Goal: Information Seeking & Learning: Learn about a topic

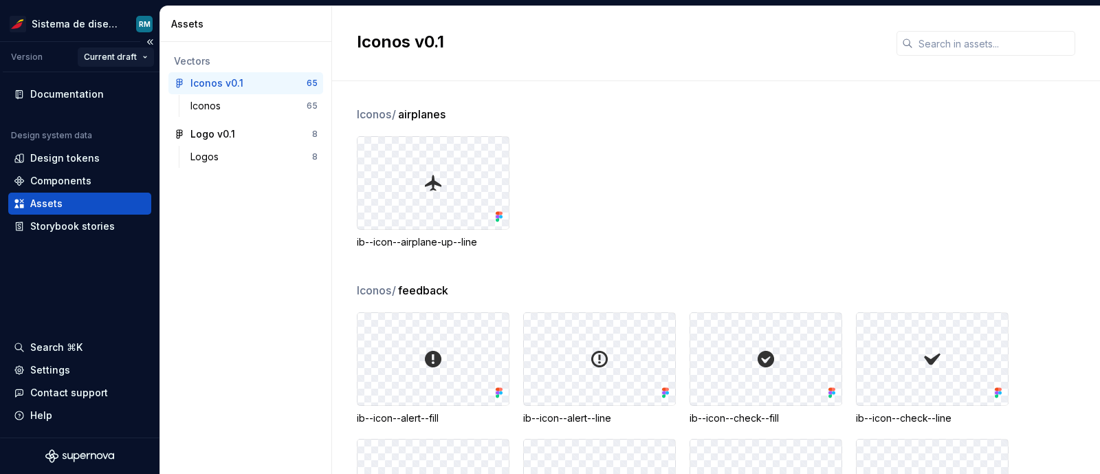
click at [129, 54] on html "Sistema de diseño Iberia RM Version Current draft Documentation Design system d…" at bounding box center [550, 237] width 1100 height 474
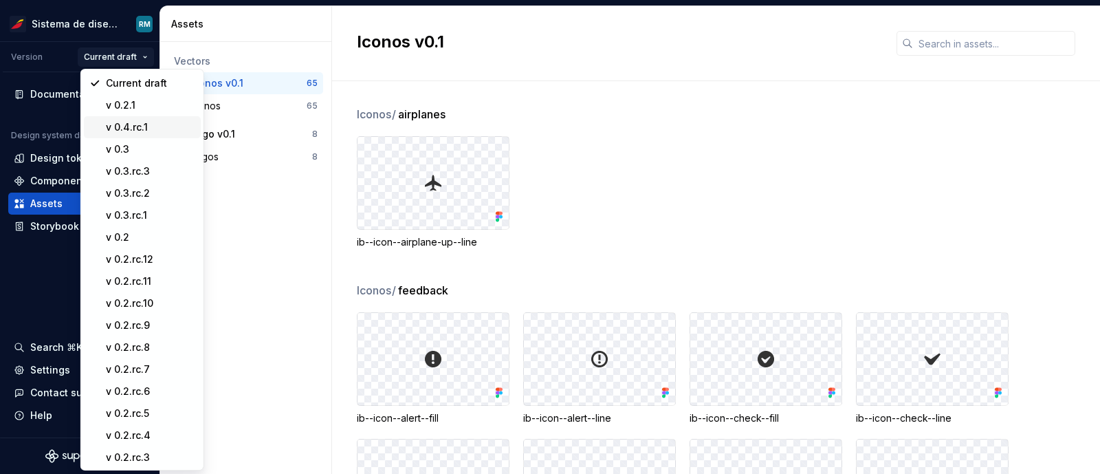
click at [129, 124] on div "v 0.4.rc.1" at bounding box center [150, 127] width 89 height 14
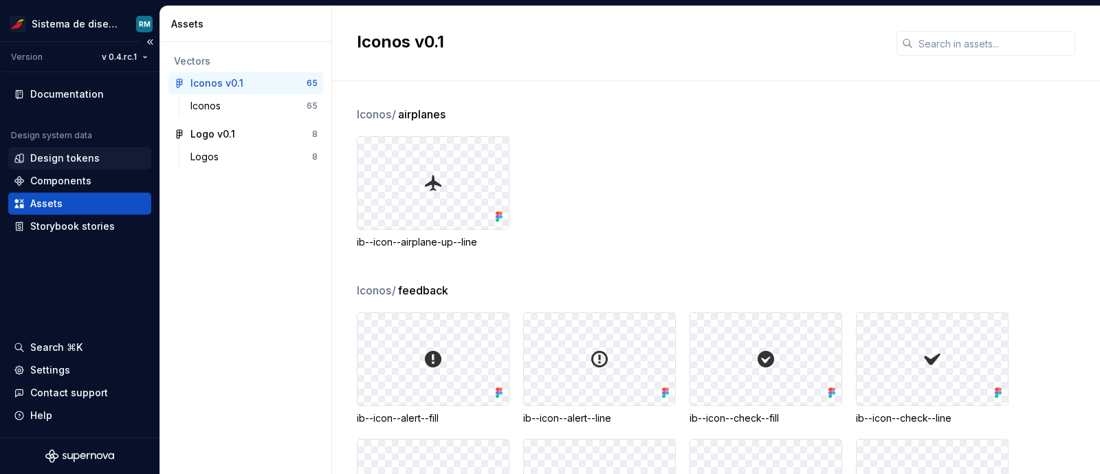
click at [54, 159] on div "Design tokens" at bounding box center [64, 158] width 69 height 14
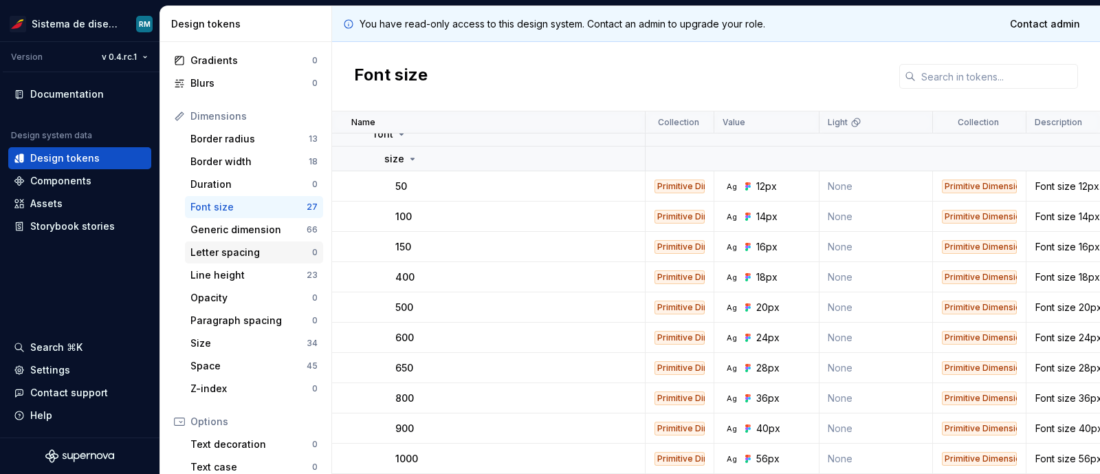
scroll to position [192, 0]
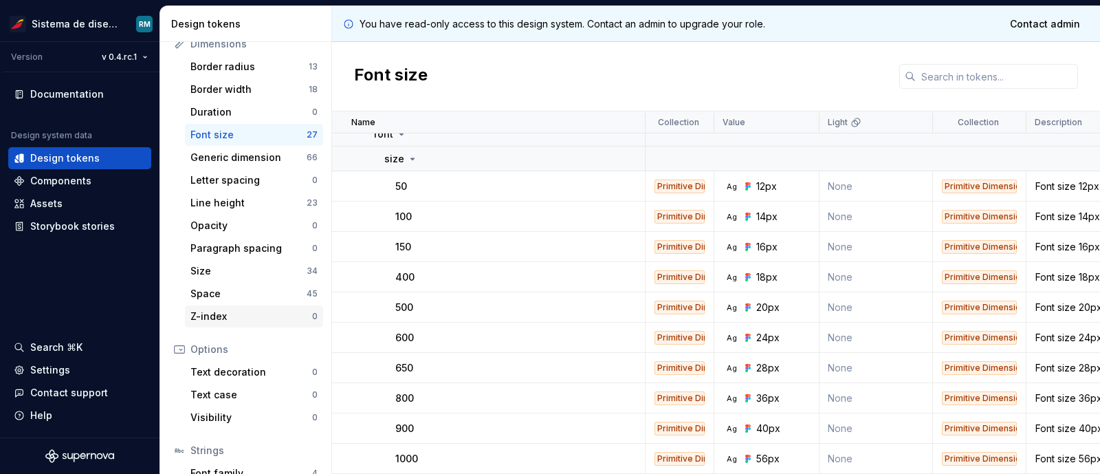
click at [220, 311] on div "Z-index" at bounding box center [251, 316] width 122 height 14
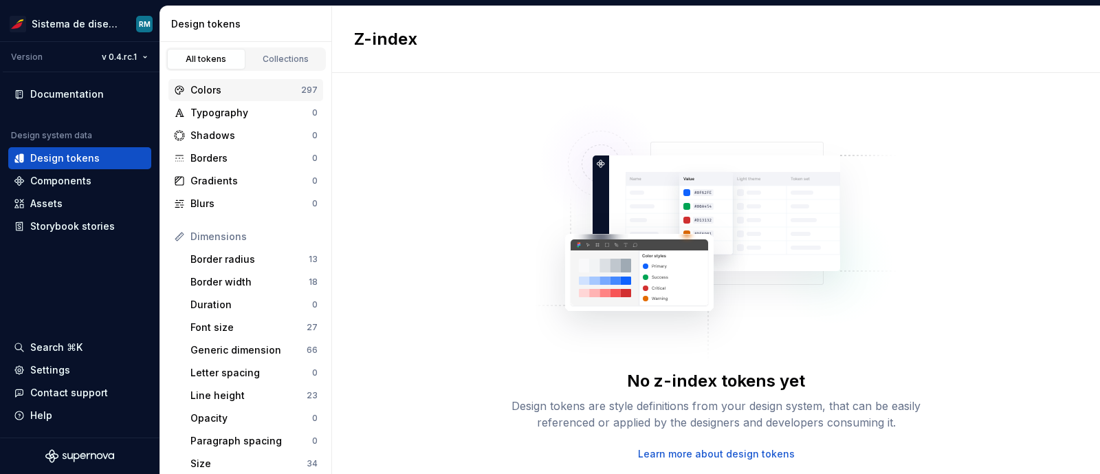
click at [221, 86] on div "Colors" at bounding box center [245, 90] width 111 height 14
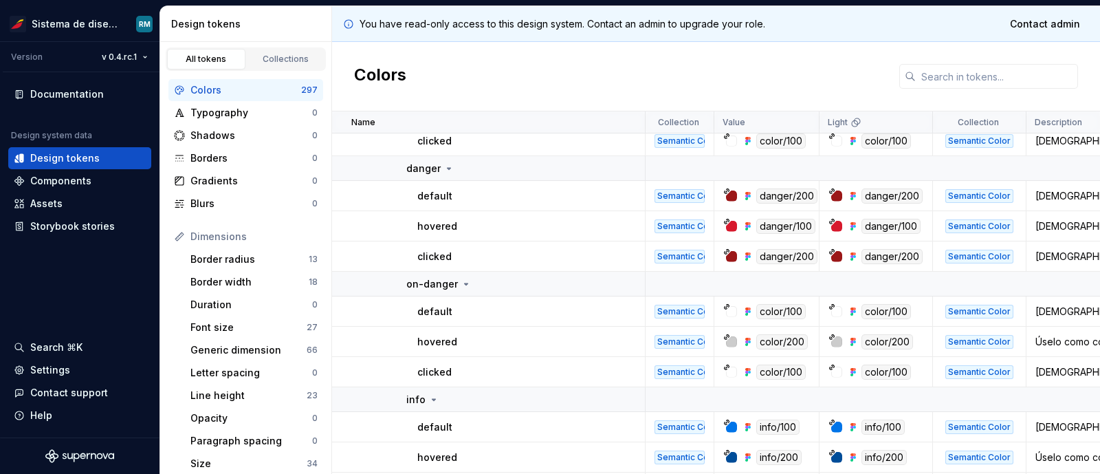
scroll to position [4350, 0]
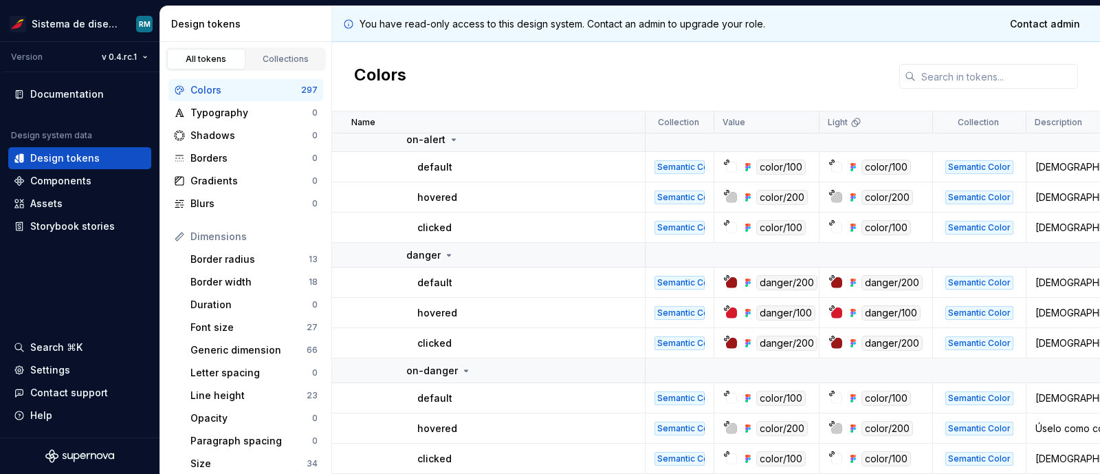
click at [474, 74] on div "Colors" at bounding box center [716, 76] width 768 height 69
click at [480, 89] on div "Colors" at bounding box center [716, 76] width 768 height 69
click at [694, 69] on div "Colors" at bounding box center [716, 76] width 768 height 69
click at [528, 46] on div "Colors" at bounding box center [716, 76] width 768 height 69
click at [454, 72] on div "Colors" at bounding box center [716, 76] width 768 height 69
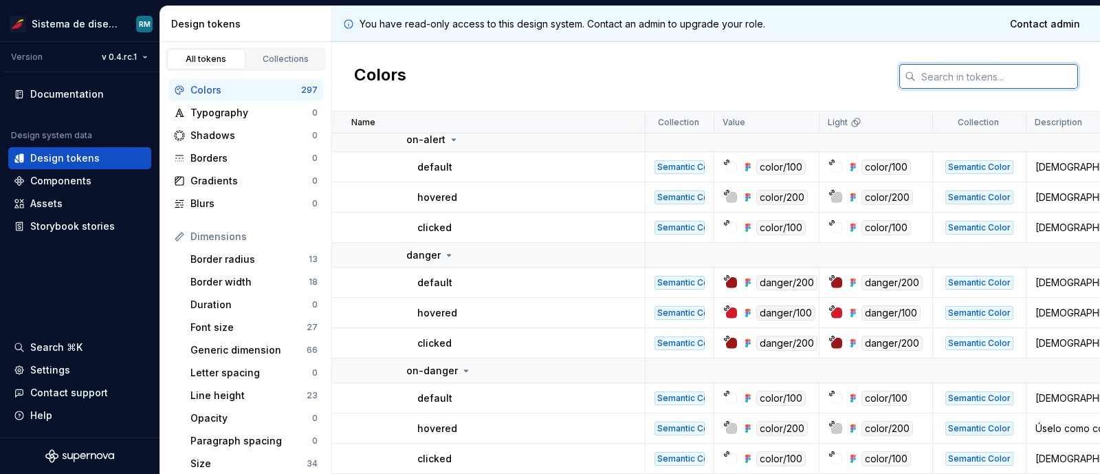
click at [951, 78] on input "text" at bounding box center [997, 76] width 162 height 25
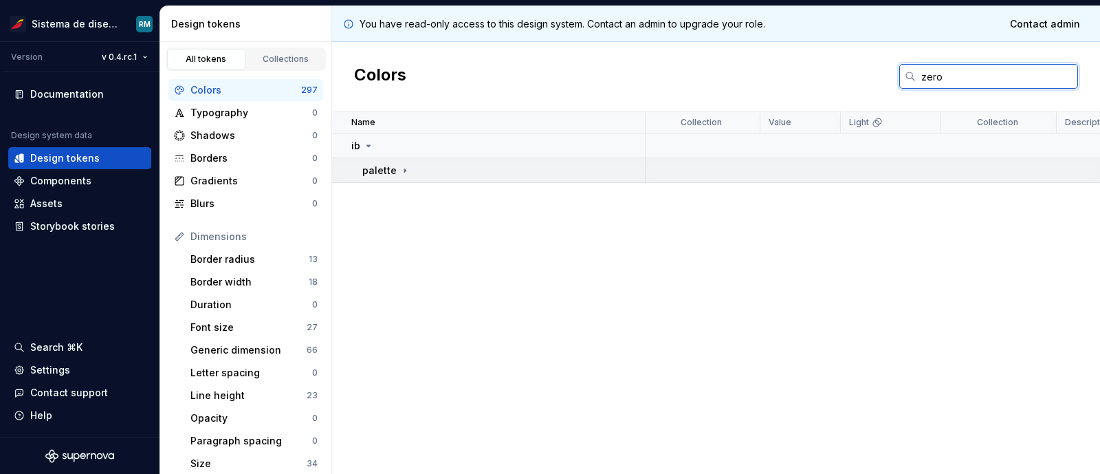
type input "zero"
click at [399, 168] on icon at bounding box center [404, 170] width 11 height 11
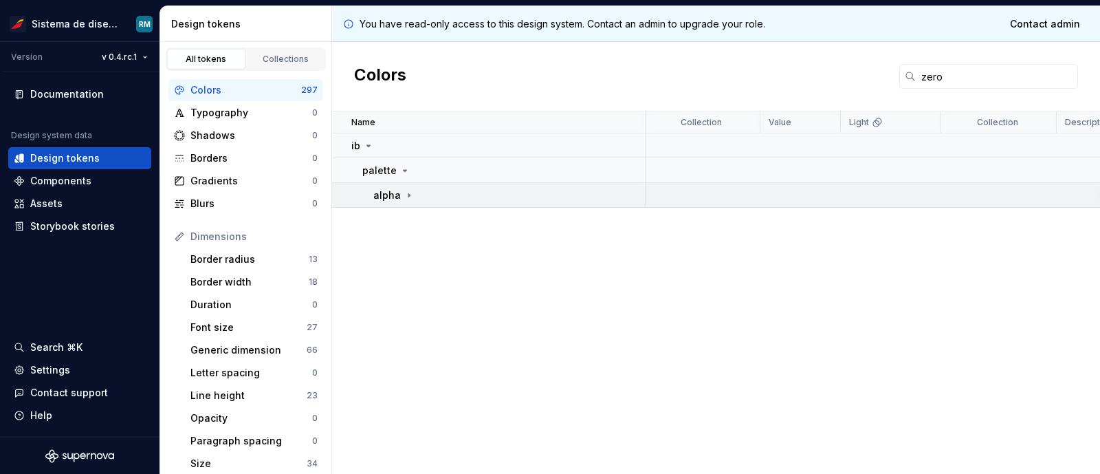
click at [393, 193] on p "alpha" at bounding box center [386, 195] width 27 height 14
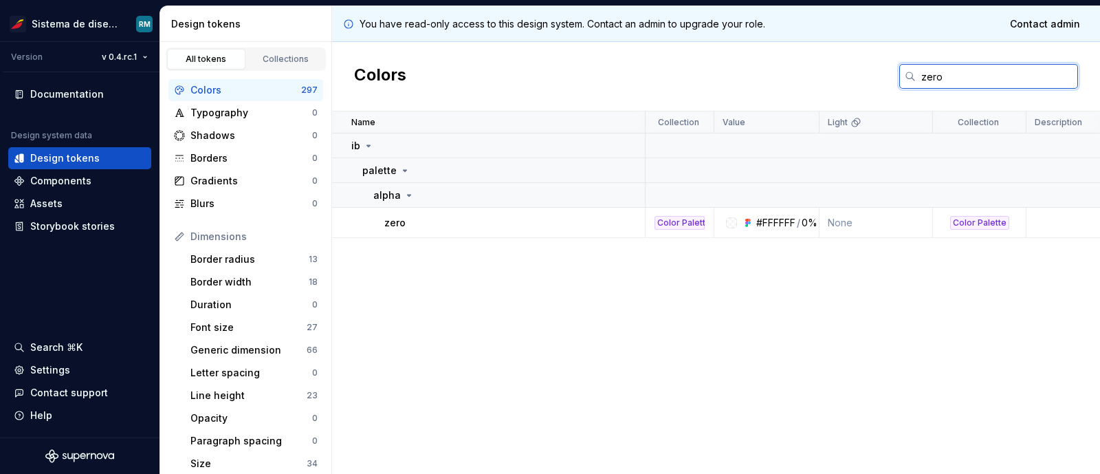
click at [937, 76] on input "zero" at bounding box center [997, 76] width 162 height 25
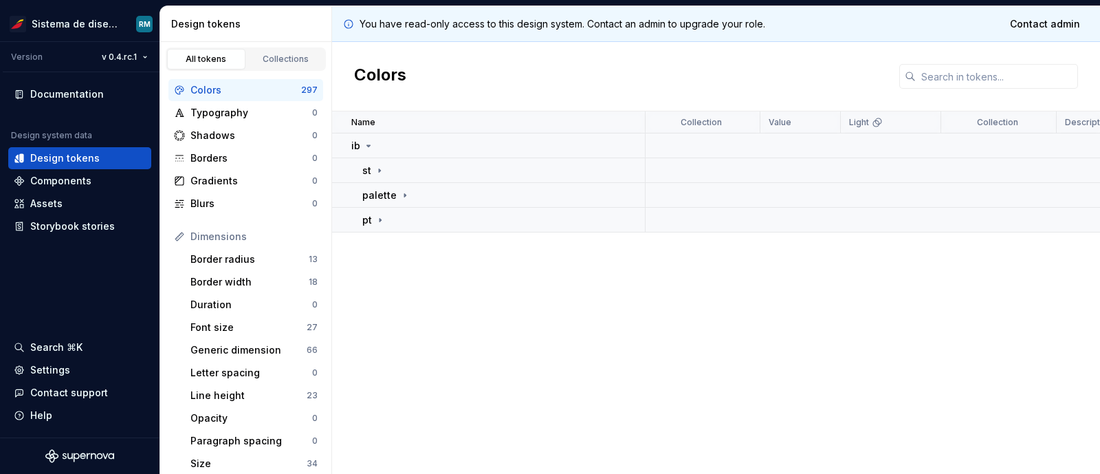
click at [559, 72] on div "Colors" at bounding box center [716, 76] width 768 height 69
click at [205, 87] on div "Colors" at bounding box center [245, 90] width 111 height 14
click at [376, 168] on icon at bounding box center [379, 170] width 11 height 11
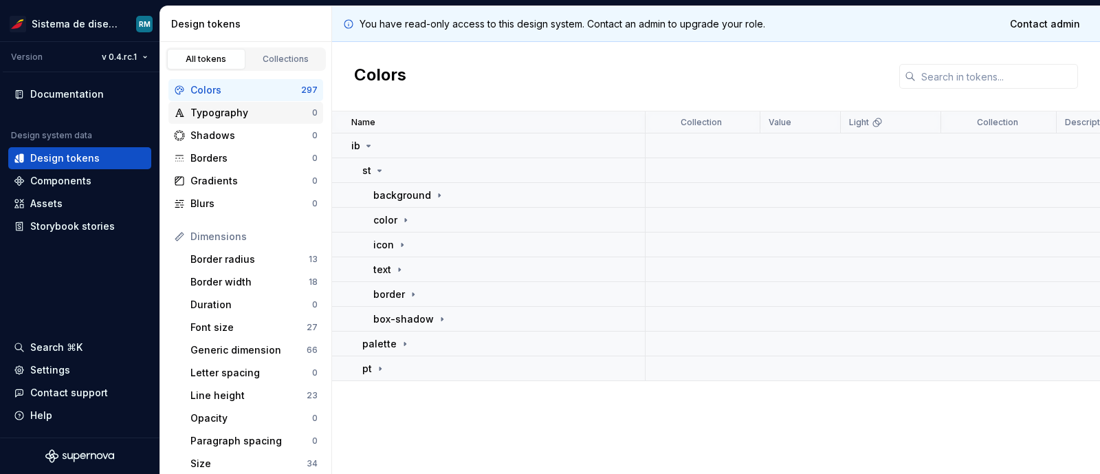
click at [224, 106] on div "Typography" at bounding box center [251, 113] width 122 height 14
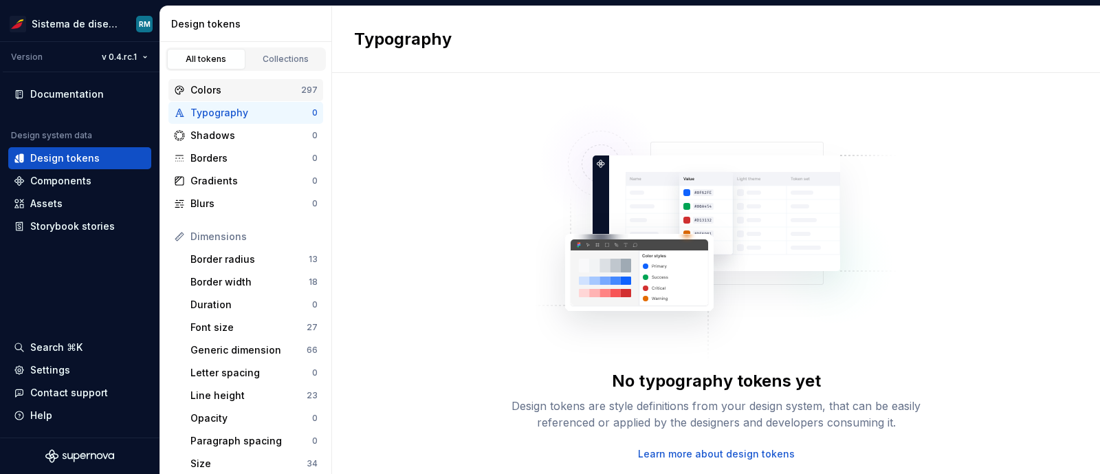
click at [217, 90] on div "Colors" at bounding box center [245, 90] width 111 height 14
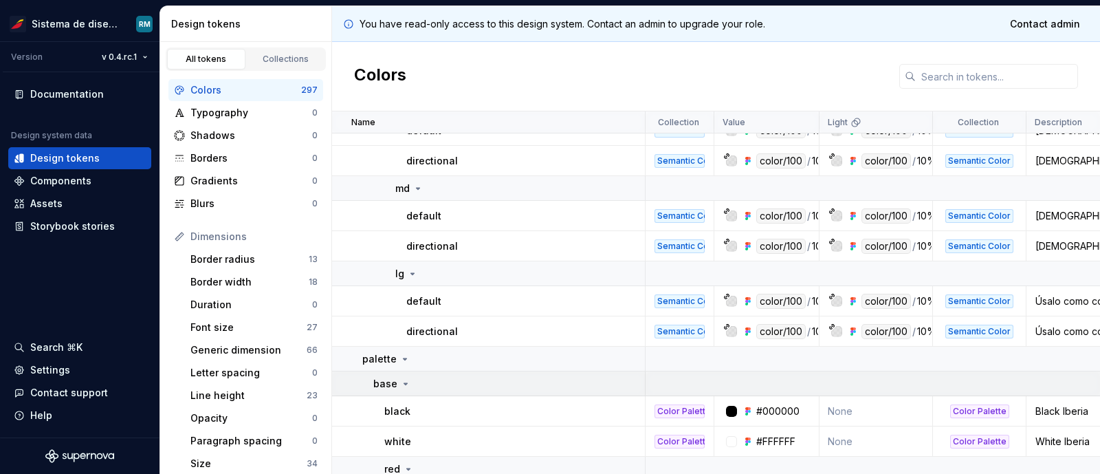
scroll to position [6444, 0]
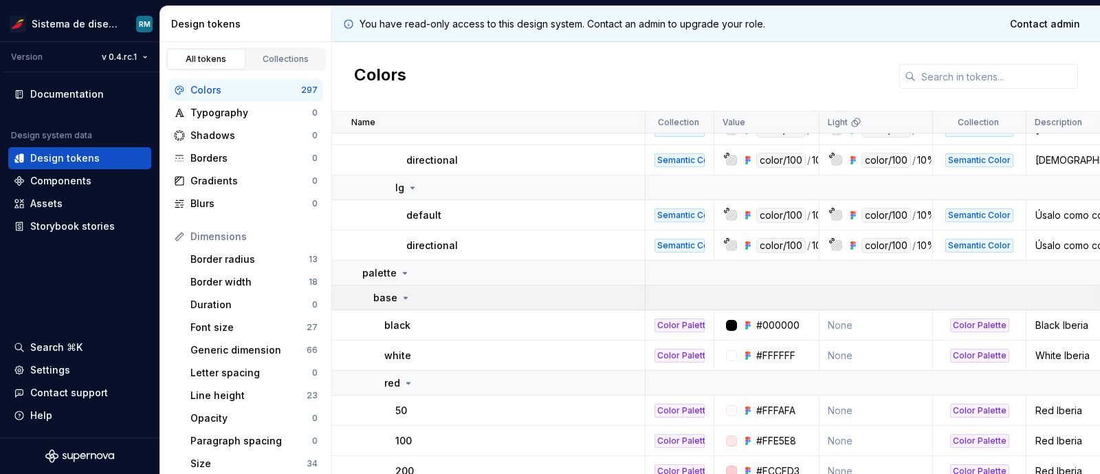
click at [406, 293] on icon at bounding box center [405, 297] width 11 height 11
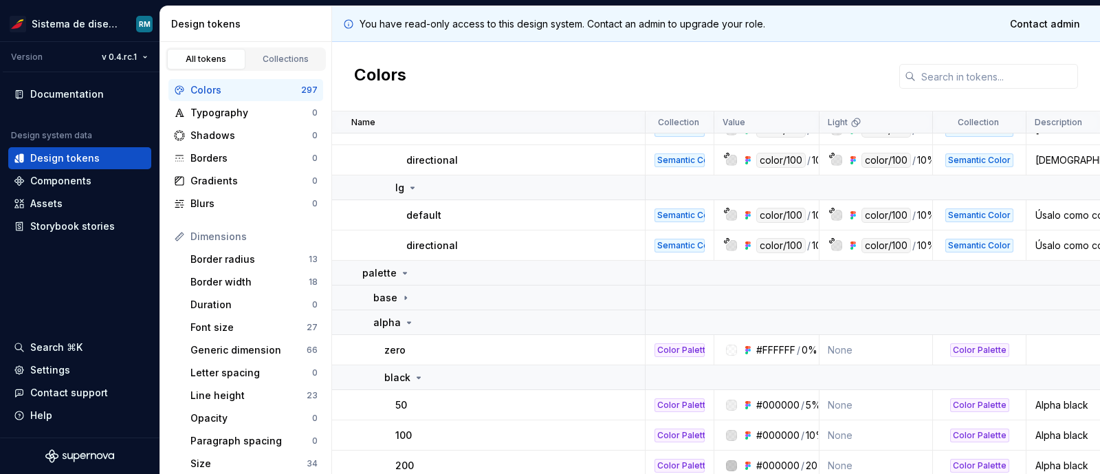
scroll to position [6530, 0]
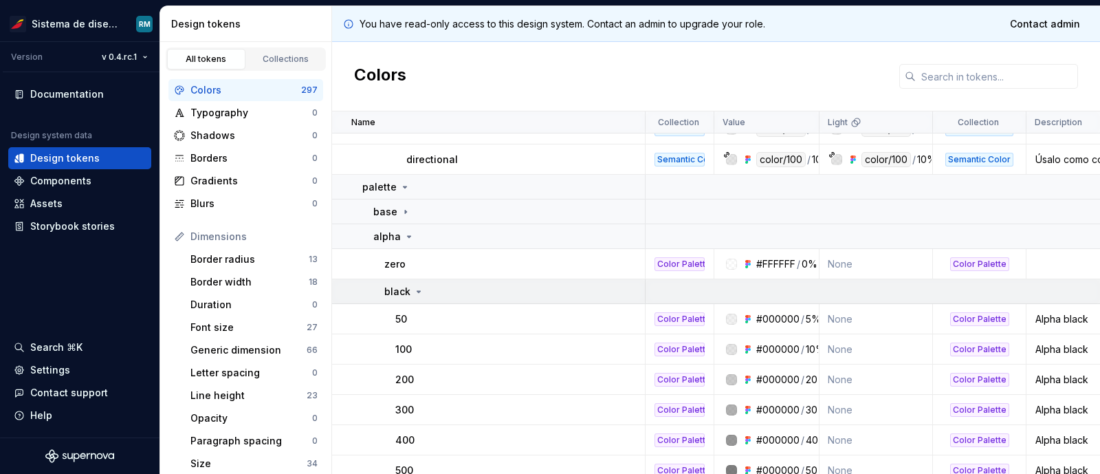
click at [419, 288] on icon at bounding box center [418, 291] width 11 height 11
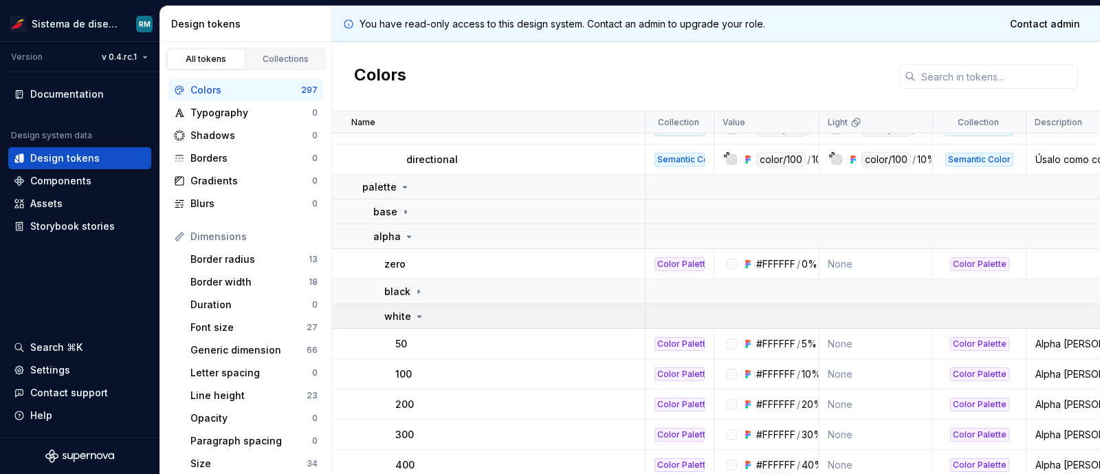
click at [414, 313] on icon at bounding box center [419, 316] width 11 height 11
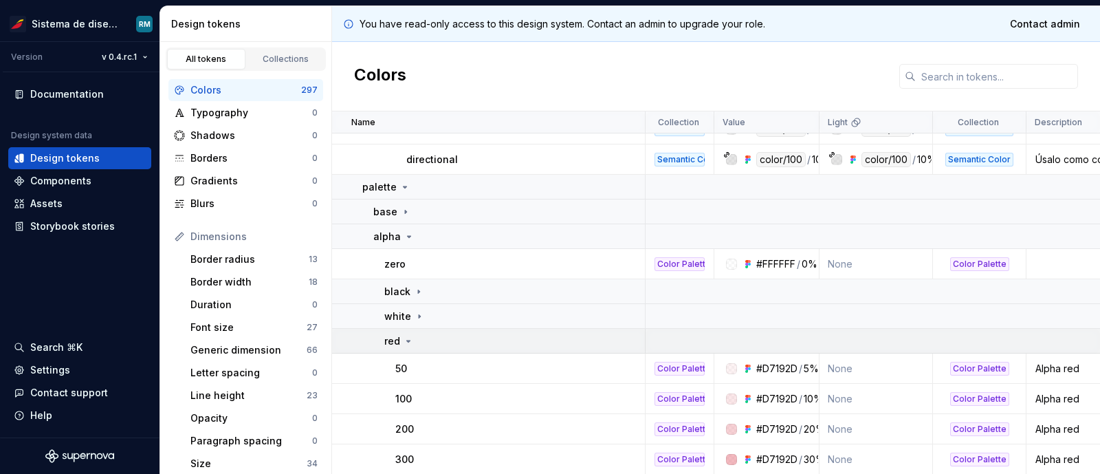
click at [409, 338] on icon at bounding box center [408, 340] width 11 height 11
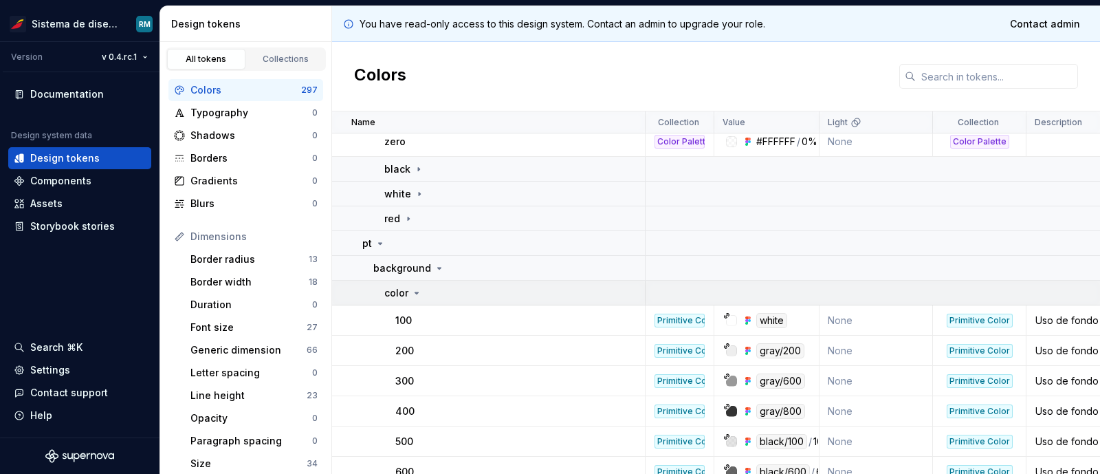
scroll to position [6566, 0]
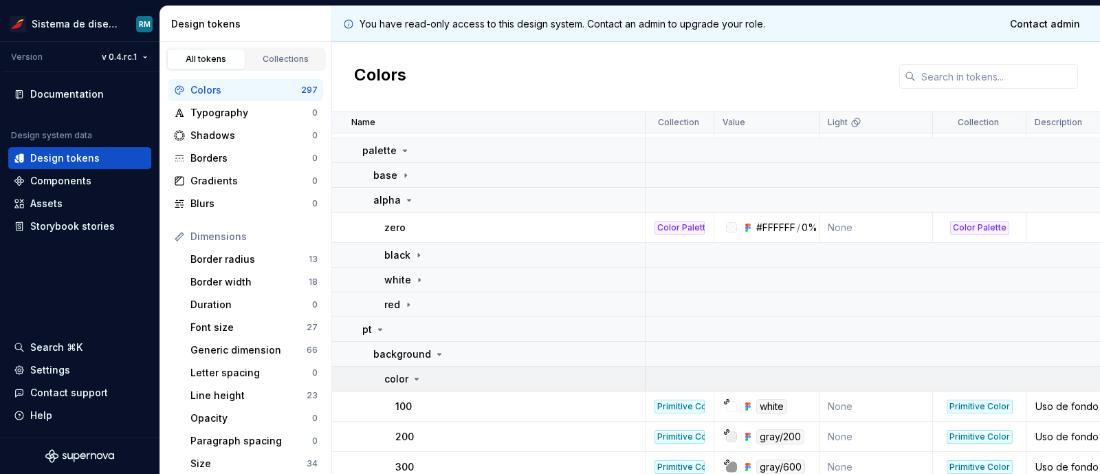
click at [416, 380] on icon at bounding box center [416, 378] width 11 height 11
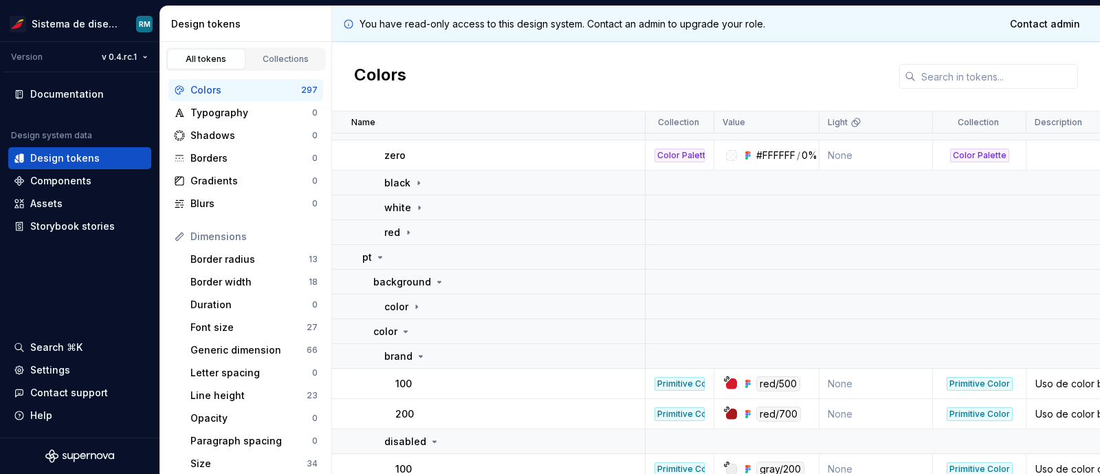
scroll to position [6652, 0]
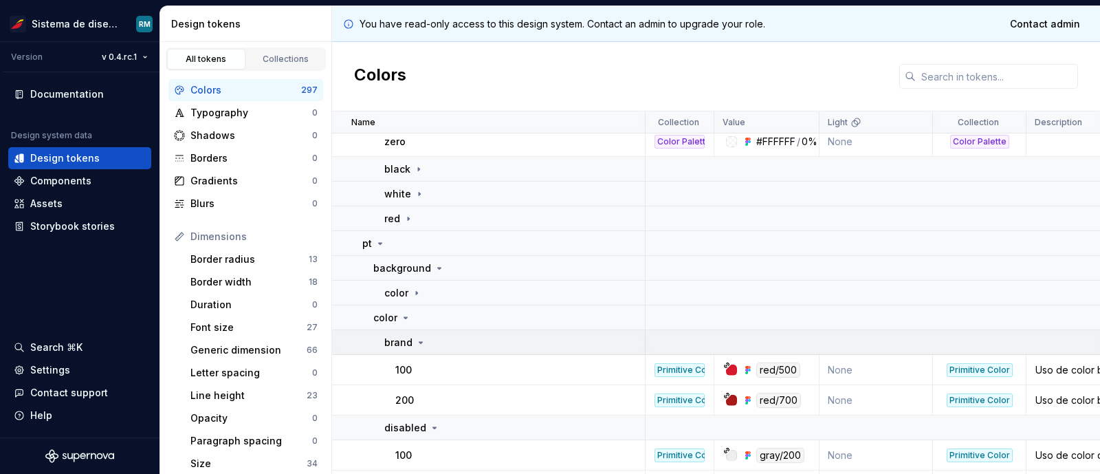
click at [415, 341] on icon at bounding box center [420, 342] width 11 height 11
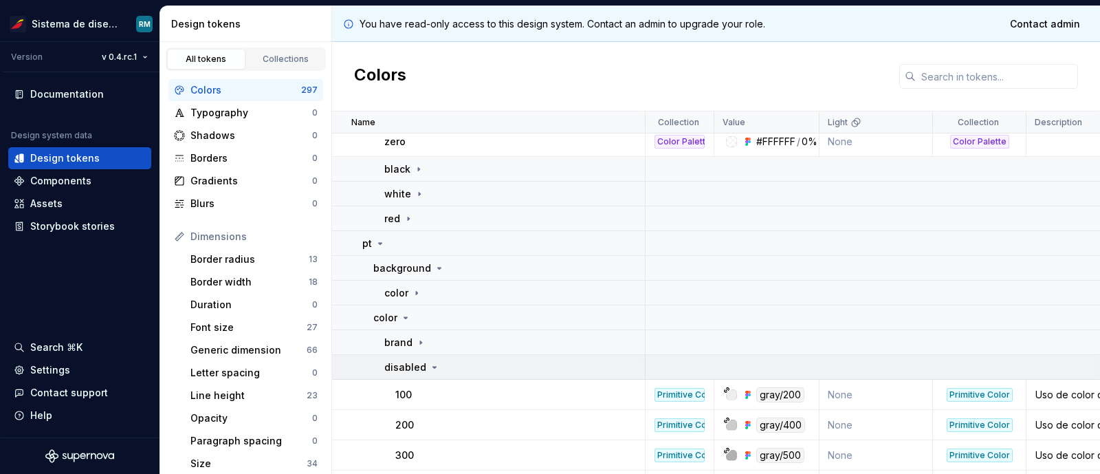
click at [423, 366] on div "disabled" at bounding box center [412, 367] width 56 height 14
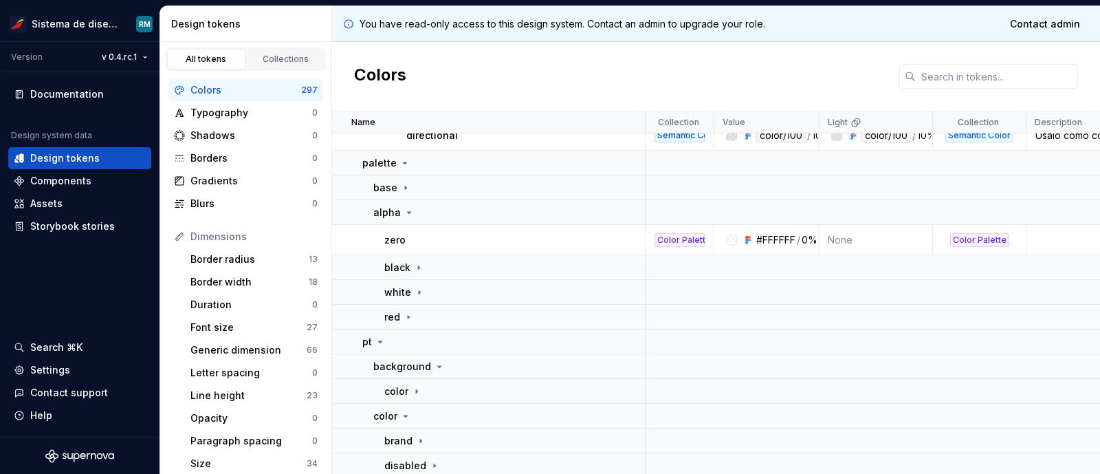
scroll to position [6554, 0]
click at [413, 264] on icon at bounding box center [418, 267] width 11 height 11
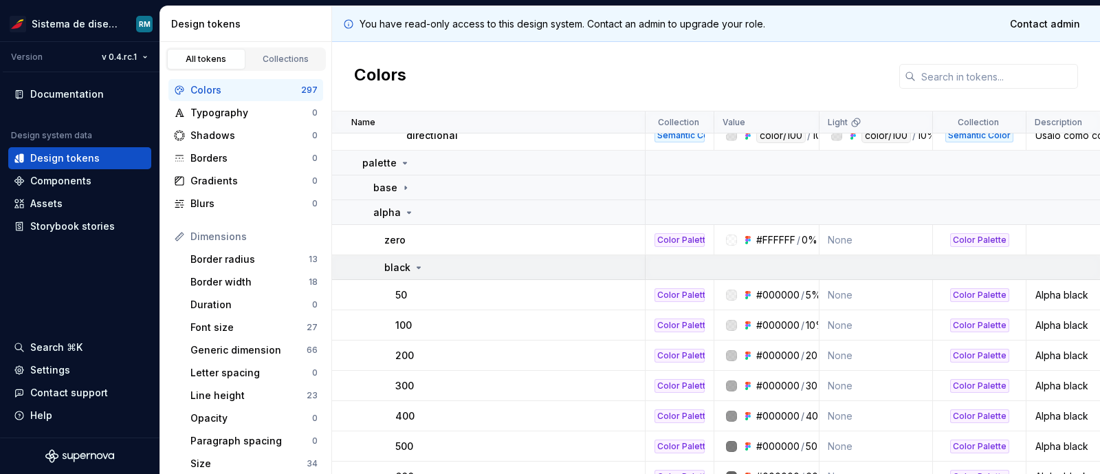
click at [413, 264] on icon at bounding box center [418, 267] width 11 height 11
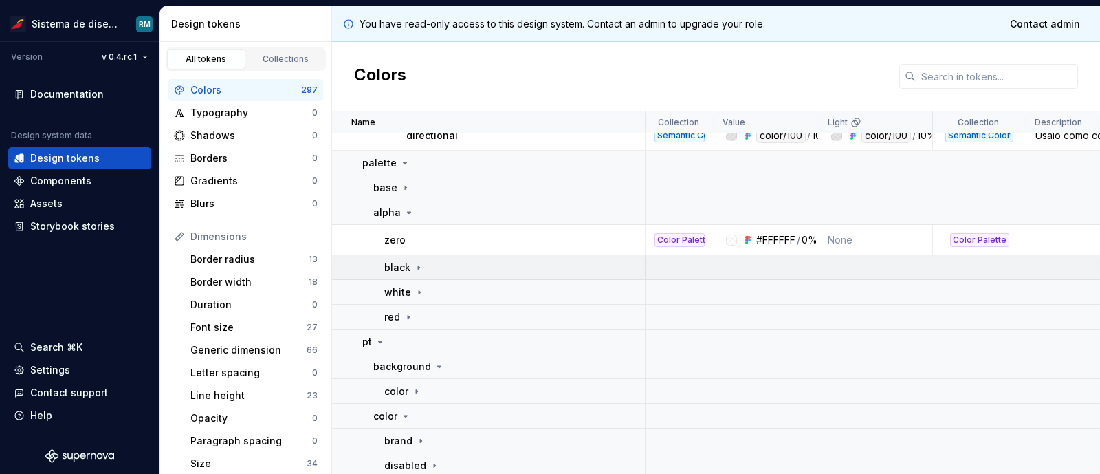
click at [413, 264] on icon at bounding box center [418, 267] width 11 height 11
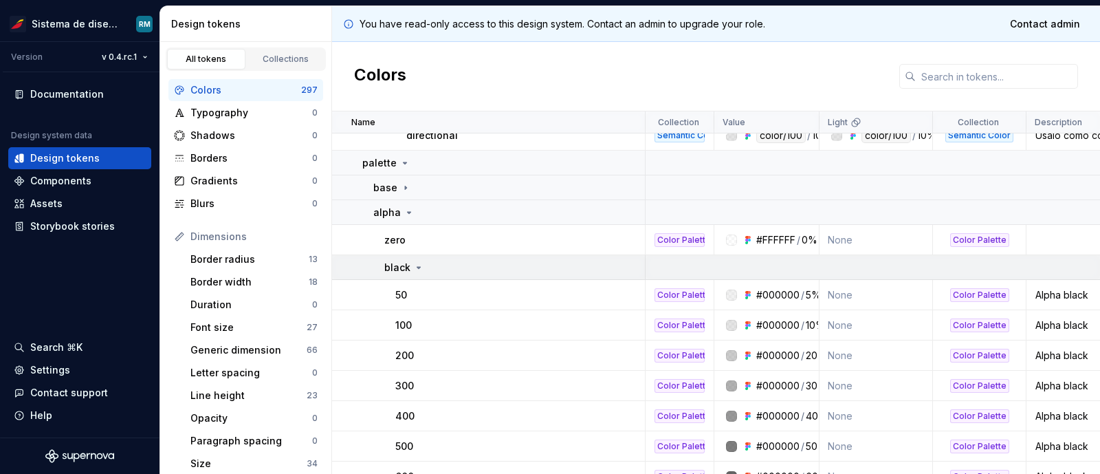
click at [413, 264] on icon at bounding box center [418, 267] width 11 height 11
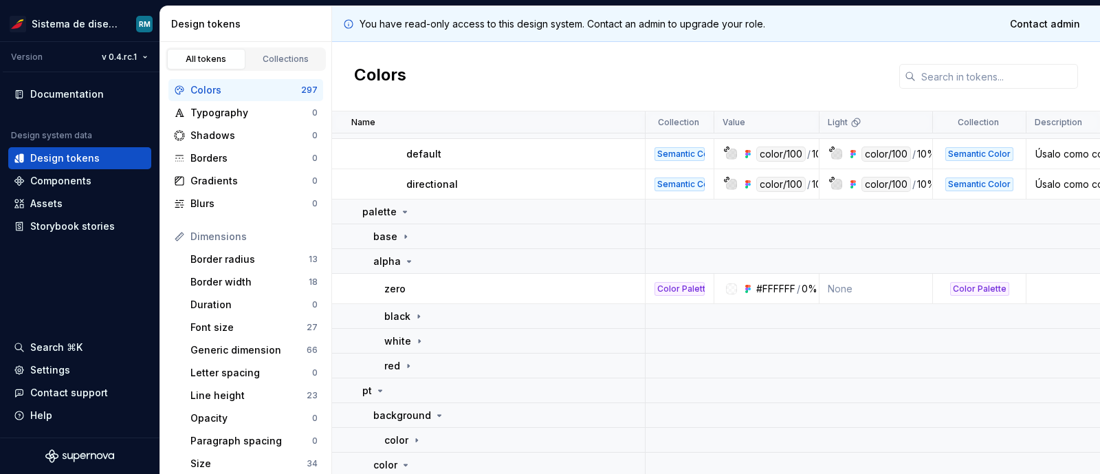
scroll to position [6529, 0]
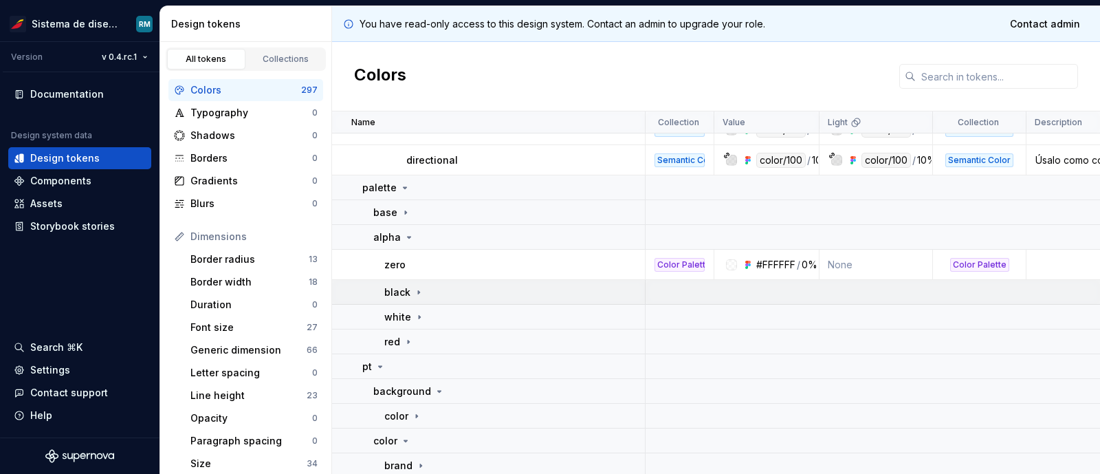
click at [413, 287] on icon at bounding box center [418, 292] width 11 height 11
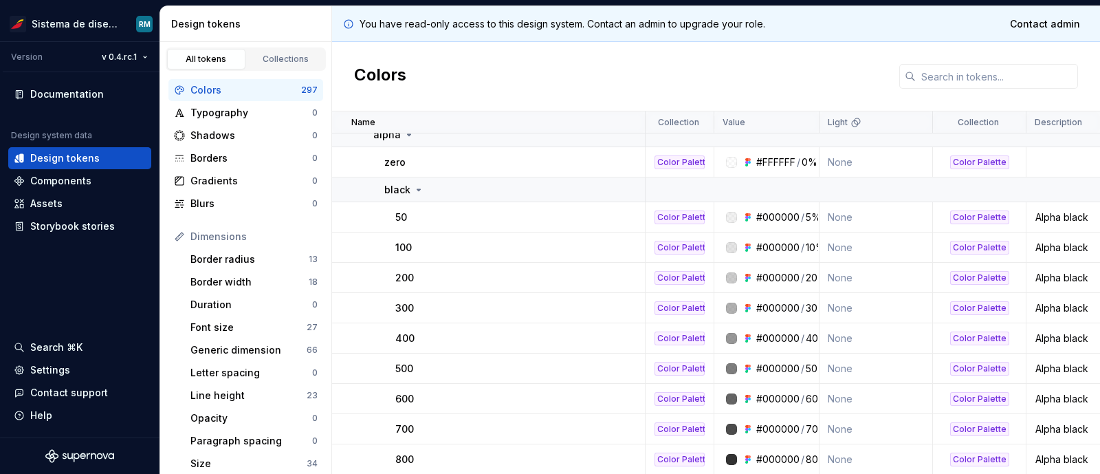
scroll to position [6583, 0]
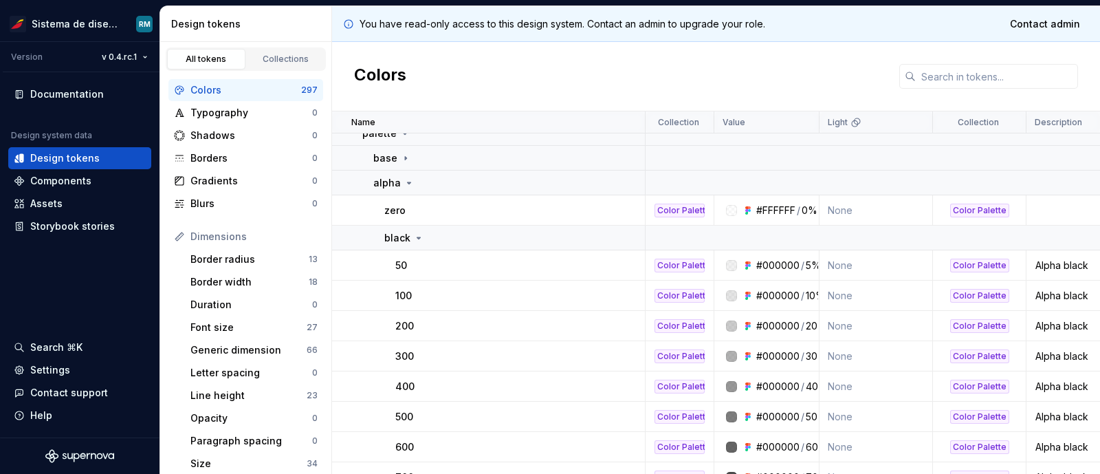
click at [603, 78] on div "Colors" at bounding box center [716, 76] width 768 height 69
